Goal: Navigation & Orientation: Understand site structure

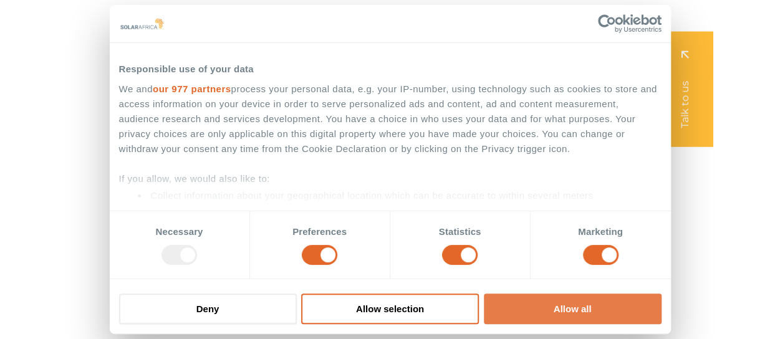
click at [530, 300] on button "Allow all" at bounding box center [573, 309] width 178 height 31
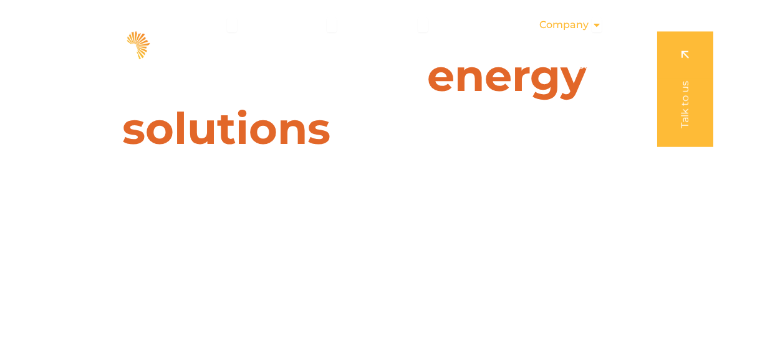
click at [556, 32] on div "Company Close Company Open Company" at bounding box center [570, 24] width 82 height 25
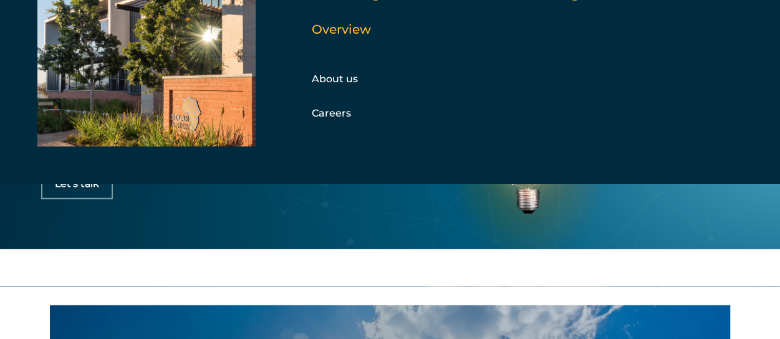
scroll to position [3508, 0]
